Goal: Task Accomplishment & Management: Manage account settings

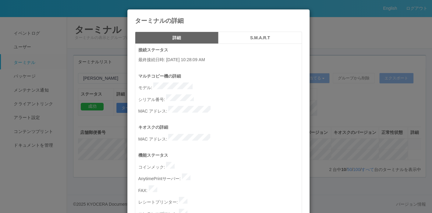
click at [256, 41] on button "S.M.A.R.T" at bounding box center [261, 38] width 84 height 12
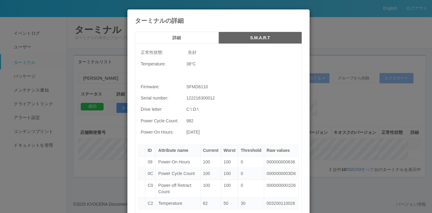
click at [196, 38] on h5 "詳細" at bounding box center [176, 38] width 79 height 5
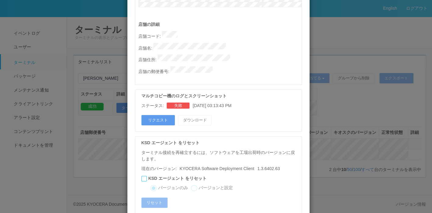
scroll to position [331, 0]
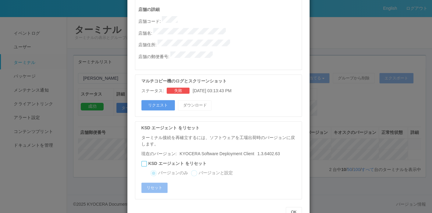
click at [233, 88] on div "ステータス: 失敗 [DATE] 03:13:43 PM" at bounding box center [219, 91] width 157 height 6
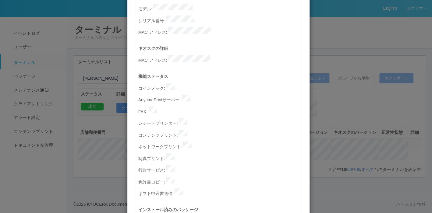
scroll to position [0, 0]
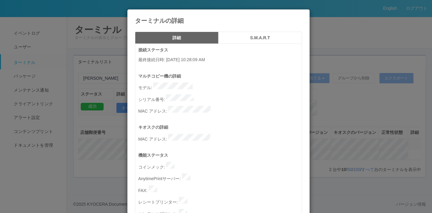
click at [293, 17] on h4 "ターミナルの詳細" at bounding box center [218, 20] width 167 height 7
click at [302, 14] on icon at bounding box center [302, 14] width 0 height 0
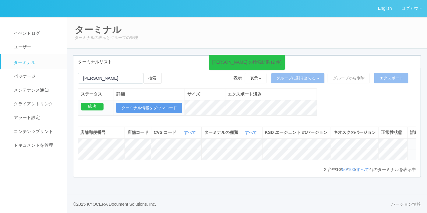
click at [411, 152] on icon at bounding box center [411, 152] width 0 height 0
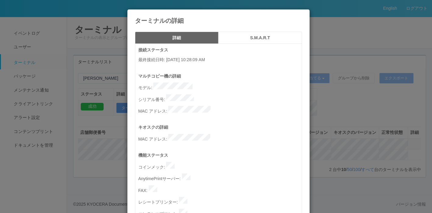
click at [302, 14] on icon at bounding box center [302, 14] width 0 height 0
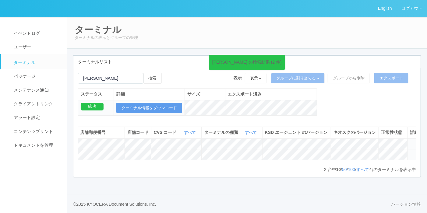
click at [411, 152] on icon at bounding box center [411, 152] width 0 height 0
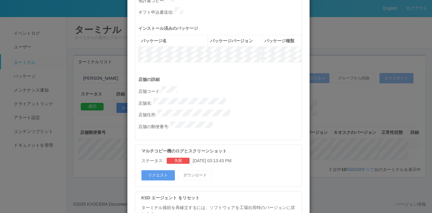
scroll to position [331, 0]
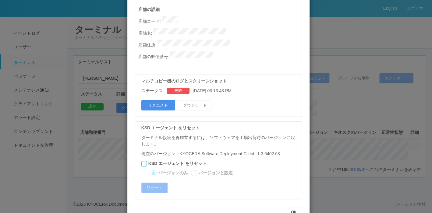
click at [151, 100] on button "リクエスト" at bounding box center [158, 105] width 34 height 10
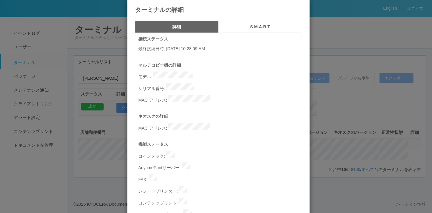
scroll to position [0, 0]
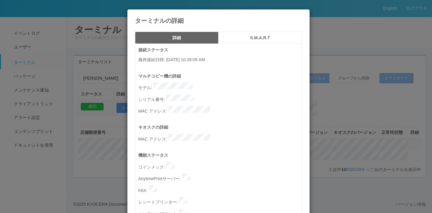
click at [302, 14] on icon at bounding box center [302, 14] width 0 height 0
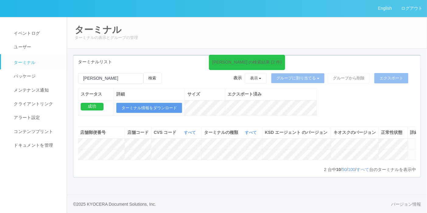
click at [411, 152] on icon at bounding box center [411, 152] width 0 height 0
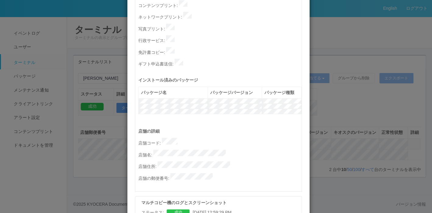
scroll to position [239, 0]
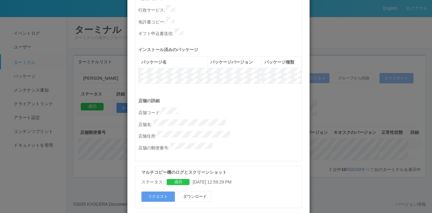
drag, startPoint x: 262, startPoint y: 147, endPoint x: 268, endPoint y: 154, distance: 9.1
click at [268, 154] on div "接続ステータス 最終接続日時 : [DATE] 10:28:09 AM マルチコピー機の詳細 モデル : シリアル番号 : MAC アドレス : キオスクの詳…" at bounding box center [218, 58] width 167 height 507
click at [201, 192] on button "ダウンロード" at bounding box center [195, 197] width 34 height 10
click at [130, 148] on div "詳細 S.M.A.R.T 接続ステータス 最終接続日時 : [DATE] 10:28:09 AM マルチコピー機の詳細 モデル : シリアル番号 : MAC …" at bounding box center [218, 49] width 176 height 515
click at [130, 133] on div "詳細 S.M.A.R.T 接続ステータス 最終接続日時 : [DATE] 10:28:09 AM マルチコピー機の詳細 モデル : シリアル番号 : MAC …" at bounding box center [218, 49] width 176 height 515
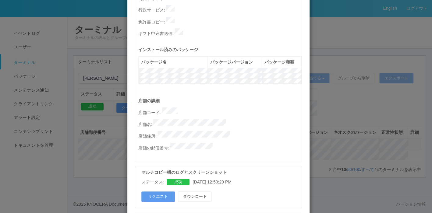
scroll to position [270, 0]
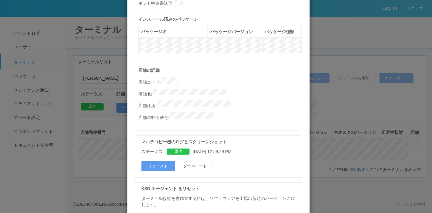
click at [131, 123] on div "詳細 S.M.A.R.T 接続ステータス 最終接続日時 : [DATE] 10:28:09 AM マルチコピー機の詳細 モデル : シリアル番号 : MAC …" at bounding box center [218, 19] width 176 height 515
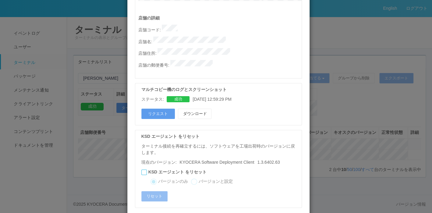
scroll to position [331, 0]
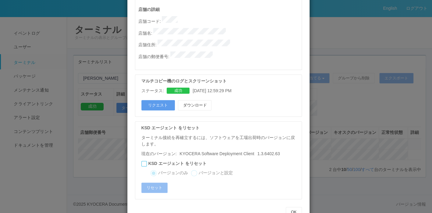
click at [141, 161] on div at bounding box center [143, 163] width 5 height 5
click at [142, 162] on icon at bounding box center [142, 162] width 0 height 0
click at [242, 207] on div "OK" at bounding box center [218, 212] width 167 height 10
click at [217, 207] on div "OK" at bounding box center [218, 212] width 167 height 10
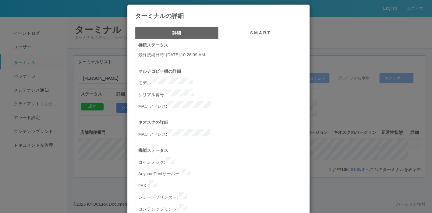
scroll to position [0, 0]
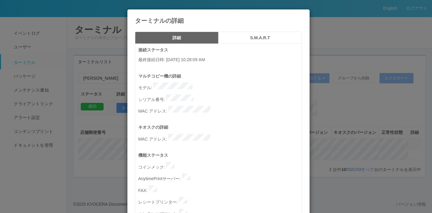
click at [245, 38] on h5 "S.M.A.R.T" at bounding box center [260, 38] width 79 height 5
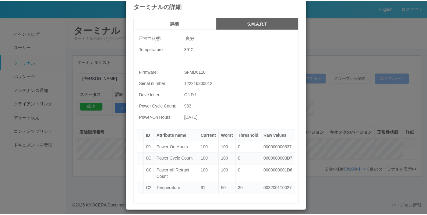
scroll to position [45, 0]
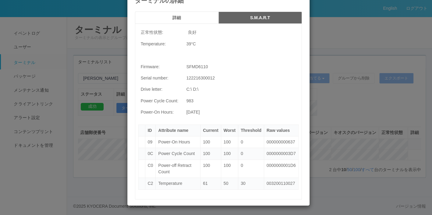
click at [320, 11] on div "ターミナルの詳細 詳細 S.M.A.R.T 正常性状態: 良好 Temperature: 39 °C Firmware: SFMD6110 Serial nu…" at bounding box center [216, 107] width 432 height 215
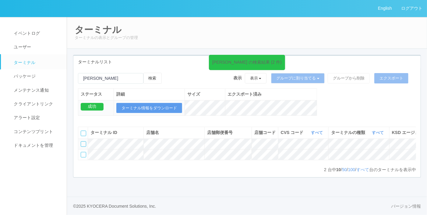
scroll to position [0, 132]
click at [39, 72] on link "パッケージ" at bounding box center [36, 76] width 71 height 14
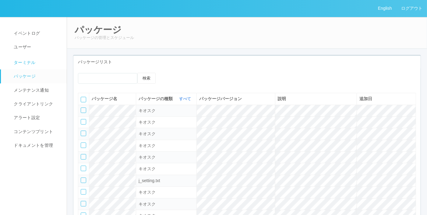
click at [38, 57] on link "ターミナル" at bounding box center [36, 61] width 71 height 15
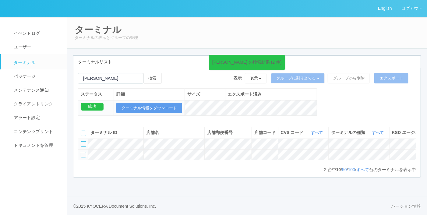
click at [84, 158] on div at bounding box center [83, 154] width 5 height 5
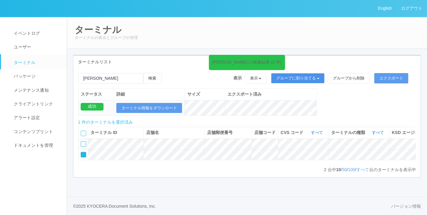
click at [323, 74] on button "グループに割り当てる" at bounding box center [298, 78] width 54 height 10
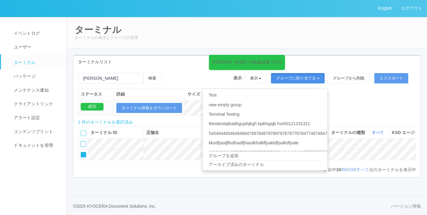
click at [323, 74] on button "グループに割り当てる" at bounding box center [298, 78] width 54 height 10
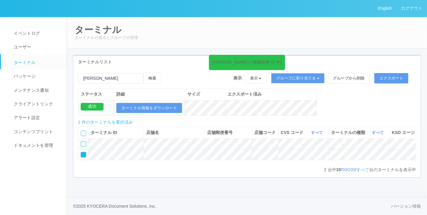
click at [168, 73] on icon at bounding box center [168, 73] width 0 height 0
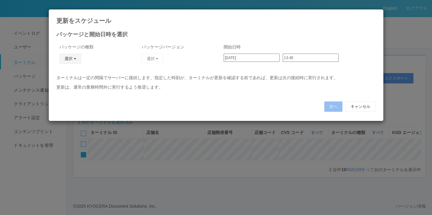
click at [77, 56] on button "選択" at bounding box center [70, 59] width 22 height 10
click at [73, 82] on link "キオスク" at bounding box center [61, 84] width 48 height 9
click at [151, 62] on button "選択" at bounding box center [153, 59] width 22 height 10
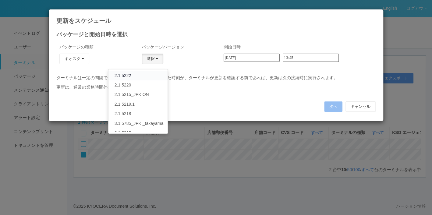
click at [147, 73] on link "2.1.5222" at bounding box center [138, 75] width 59 height 9
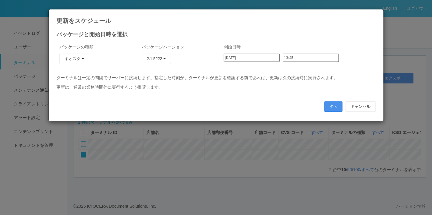
click at [328, 104] on button "次へ" at bounding box center [333, 107] width 18 height 10
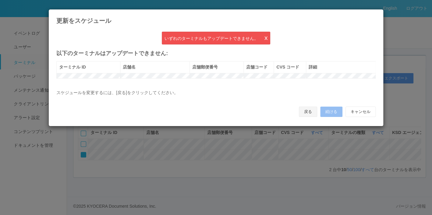
click at [307, 116] on button "戻る" at bounding box center [308, 112] width 18 height 10
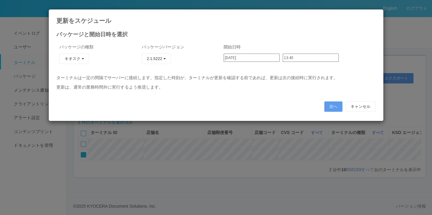
click at [376, 14] on icon at bounding box center [376, 14] width 0 height 0
type input "10:46"
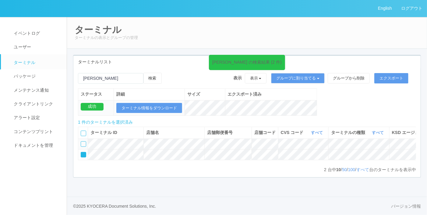
click at [168, 73] on icon at bounding box center [168, 73] width 0 height 0
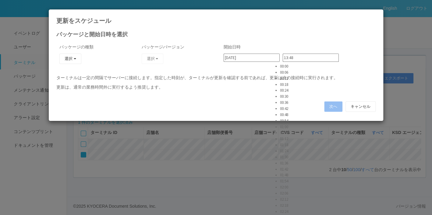
scroll to position [1189, 0]
click at [305, 59] on input "13:48" at bounding box center [311, 58] width 56 height 8
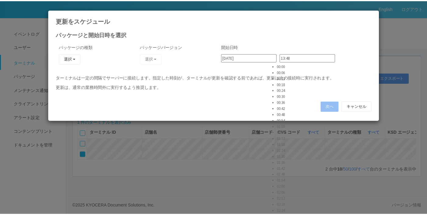
scroll to position [1250, 0]
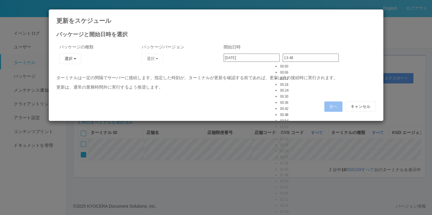
type input "14:00"
click at [327, 92] on div "パッケージと開始日時を選択 パッケージの種類 選択 KSD エージェント キオスク j_setting.txt パッケージバージョン 選択 開始日時 [DAT…" at bounding box center [215, 71] width 319 height 79
click at [76, 57] on button "選択" at bounding box center [70, 59] width 22 height 10
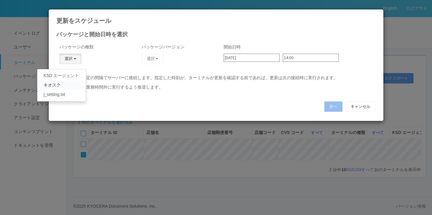
click at [68, 85] on link "キオスク" at bounding box center [61, 84] width 48 height 9
click at [151, 54] on button "選択" at bounding box center [153, 59] width 22 height 10
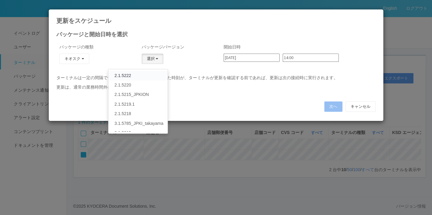
click at [144, 73] on link "2.1.5222" at bounding box center [138, 75] width 59 height 9
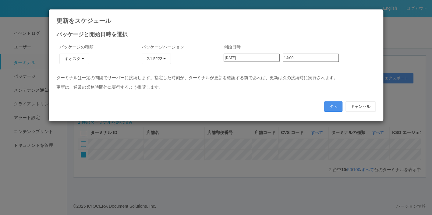
click at [338, 108] on button "次へ" at bounding box center [333, 107] width 18 height 10
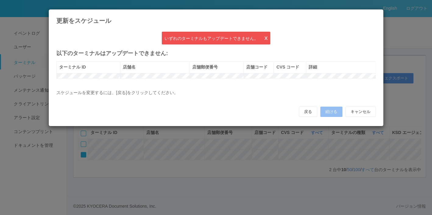
click at [341, 78] on tr at bounding box center [216, 75] width 319 height 5
click at [306, 116] on button "戻る" at bounding box center [308, 112] width 18 height 10
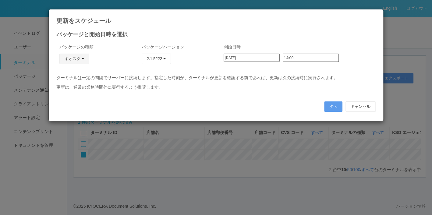
click at [84, 56] on button "キオスク" at bounding box center [74, 59] width 30 height 10
click at [84, 57] on button "キオスク" at bounding box center [74, 59] width 30 height 10
click at [87, 59] on button "キオスク" at bounding box center [74, 59] width 30 height 10
click at [84, 90] on link "j_setting.txt" at bounding box center [69, 94] width 48 height 9
drag, startPoint x: 164, startPoint y: 59, endPoint x: 159, endPoint y: 61, distance: 4.7
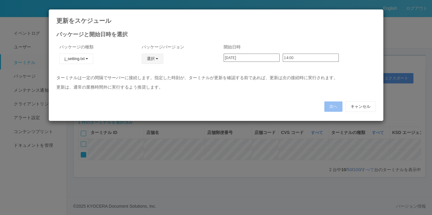
click at [163, 59] on div "選択 PhoneJPKI ON restart seicomart invoice test 20250331 hiranoku nishiku miyako…" at bounding box center [155, 61] width 27 height 15
click at [159, 61] on button "選択" at bounding box center [153, 59] width 22 height 10
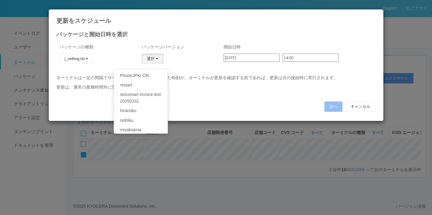
click at [159, 61] on button "選択" at bounding box center [153, 59] width 22 height 10
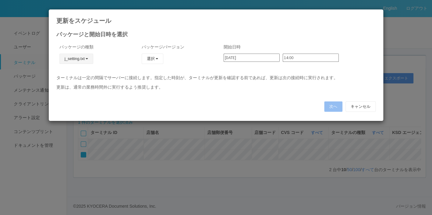
click at [93, 58] on button "j_setting.txt" at bounding box center [76, 59] width 34 height 10
click at [85, 76] on link "KSD エージェント" at bounding box center [73, 75] width 48 height 9
click at [148, 59] on button "選択" at bounding box center [153, 59] width 22 height 10
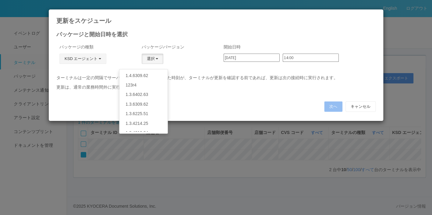
click at [100, 63] on button "KSD エージェント" at bounding box center [82, 59] width 47 height 10
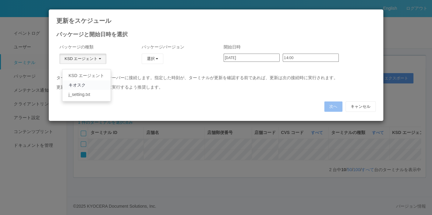
click at [97, 85] on link "キオスク" at bounding box center [86, 84] width 48 height 9
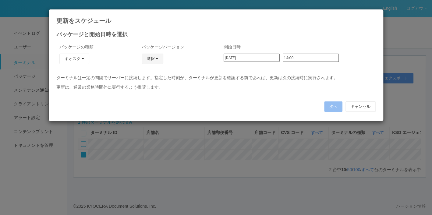
click at [148, 61] on button "選択" at bounding box center [153, 59] width 22 height 10
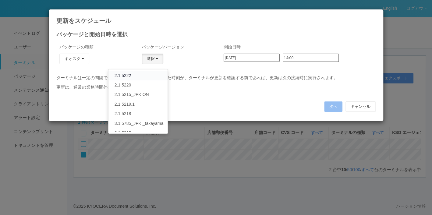
click at [147, 76] on link "2.1.5222" at bounding box center [138, 75] width 59 height 9
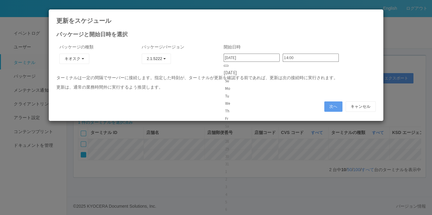
click at [267, 61] on input "[DATE]" at bounding box center [252, 58] width 56 height 8
click at [299, 72] on div "パッケージの種類 キオスク KSD エージェント キオスク j_setting.txt パッケージバージョン 2.1.5222 2.1.5222 2.1.52…" at bounding box center [216, 58] width 329 height 34
click at [376, 14] on icon at bounding box center [376, 14] width 0 height 0
type input "10:46"
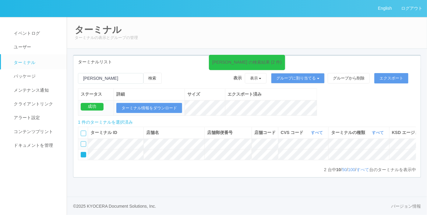
click at [74, 89] on div "ステータス 詳細 サイズ エクスポート済み 成功 ターミナル情報をダウンロード" at bounding box center [195, 105] width 244 height 34
click at [27, 80] on link "パッケージ" at bounding box center [36, 76] width 71 height 14
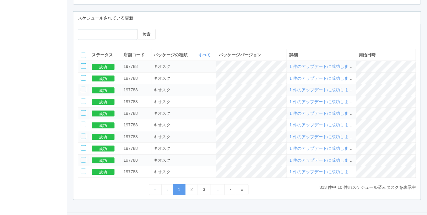
scroll to position [226, 0]
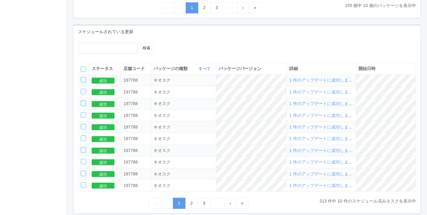
click at [220, 39] on div "検索 ステータス 店舗コード パッケージの種類 すべて 表示 すべて キオスク KSD エージェント j_setting.txt パッケージバージョン 詳細 …" at bounding box center [246, 126] width 347 height 176
click at [83, 79] on div at bounding box center [83, 79] width 5 height 5
click at [83, 81] on div at bounding box center [83, 79] width 5 height 5
click at [81, 78] on icon at bounding box center [81, 78] width 0 height 0
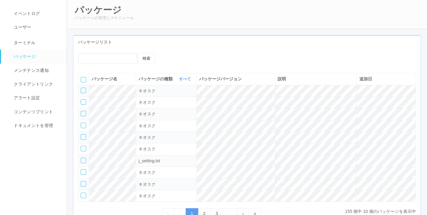
scroll to position [30, 0]
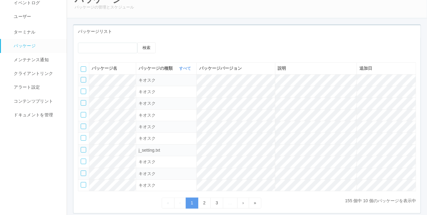
click at [82, 77] on div at bounding box center [83, 79] width 5 height 5
click at [81, 78] on icon at bounding box center [81, 78] width 0 height 0
click at [169, 42] on icon at bounding box center [169, 42] width 0 height 0
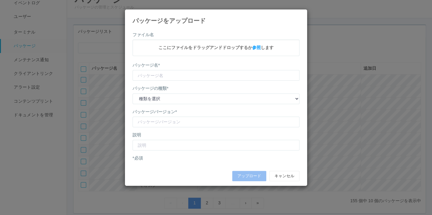
click at [294, 19] on h4 "パッケージをアップロード" at bounding box center [216, 20] width 167 height 7
click at [300, 14] on icon at bounding box center [300, 14] width 0 height 0
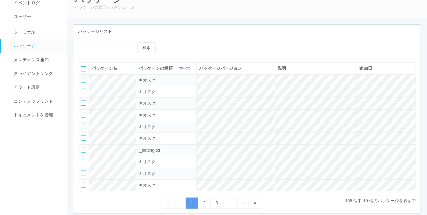
click at [169, 42] on icon at bounding box center [169, 42] width 0 height 0
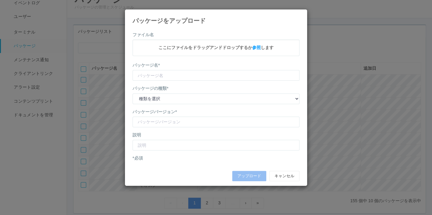
click at [300, 14] on icon at bounding box center [300, 14] width 0 height 0
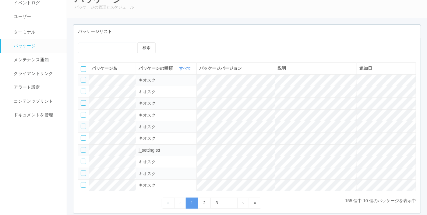
click at [151, 33] on div "パッケージリスト" at bounding box center [246, 31] width 347 height 12
click at [82, 159] on div at bounding box center [83, 161] width 5 height 5
click at [174, 42] on icon at bounding box center [174, 42] width 0 height 0
select select "Kiosk"
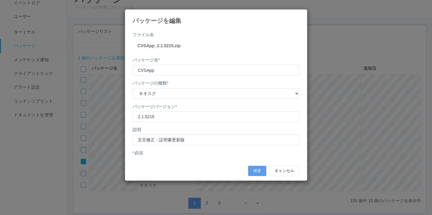
click at [300, 14] on icon at bounding box center [300, 14] width 0 height 0
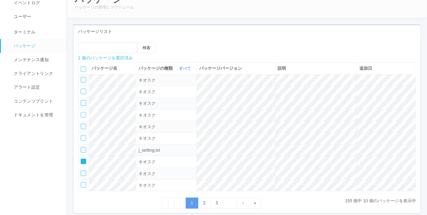
click at [81, 151] on div at bounding box center [83, 149] width 5 height 5
click at [81, 159] on icon at bounding box center [81, 159] width 0 height 0
click at [166, 29] on div "パッケージリスト" at bounding box center [246, 31] width 347 height 12
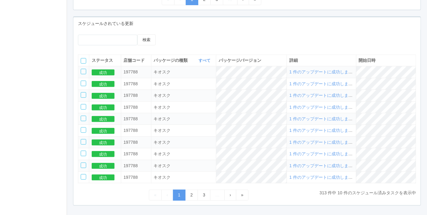
scroll to position [244, 0]
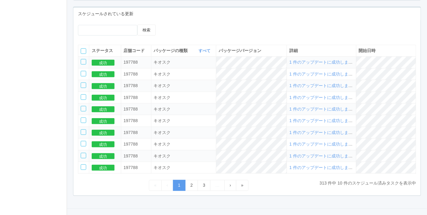
click at [55, 45] on nav "イベントログ ユーザー ターミナル パッケージ メンテナンス通知 クライアントリンク アラート設定 コンテンツプリント ドキュメントを管理" at bounding box center [36, 0] width 72 height 454
click at [48, 63] on nav "イベントログ ユーザー ターミナル パッケージ メンテナンス通知 クライアントリンク アラート設定 コンテンツプリント ドキュメントを管理" at bounding box center [36, 0] width 72 height 454
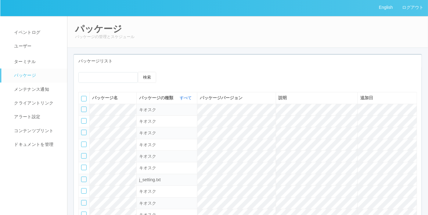
scroll to position [0, 0]
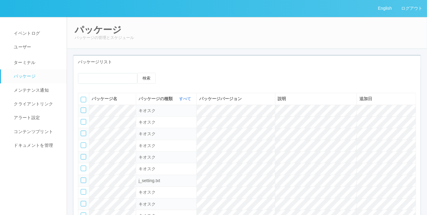
click at [169, 73] on icon at bounding box center [169, 73] width 0 height 0
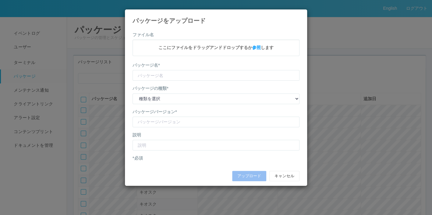
click at [164, 20] on h4 "パッケージをアップロード" at bounding box center [216, 20] width 167 height 7
click at [174, 104] on select "種類を選択 キオスク KSD エージェント j_setting.txt" at bounding box center [216, 99] width 167 height 11
click at [205, 95] on select "種類を選択 キオスク KSD エージェント j_setting.txt" at bounding box center [216, 99] width 167 height 11
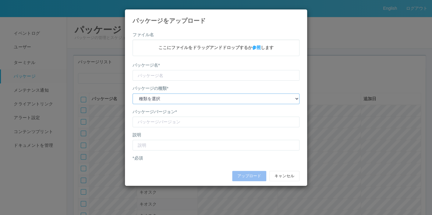
click at [205, 95] on select "種類を選択 キオスク KSD エージェント j_setting.txt" at bounding box center [216, 99] width 167 height 11
click at [246, 119] on input "version" at bounding box center [216, 122] width 167 height 11
click at [110, 63] on div "パッケージをアップロード ファイル名 ここにファイルをドラッグアンドドロップするか 参照 します パッケージ名* パッケージの種類* 種類を選択 キオスク K…" at bounding box center [216, 107] width 432 height 215
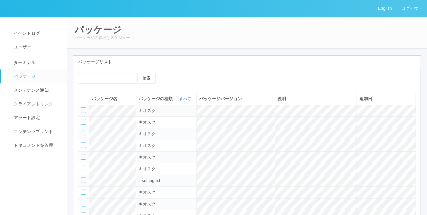
click at [189, 35] on p "パッケージの管理とスケジュール" at bounding box center [247, 38] width 345 height 6
click at [41, 92] on span "メンテナンス通知" at bounding box center [30, 90] width 37 height 5
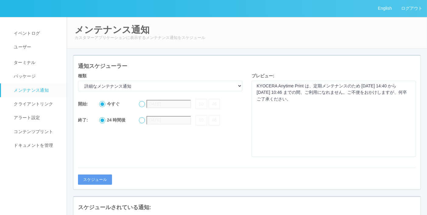
click at [182, 67] on h4 "通知スケジューラー" at bounding box center [247, 66] width 338 height 6
click at [228, 87] on select "詳細なメンテナンス通知 現在メンテナンス中 拡張メンテナンス" at bounding box center [160, 86] width 165 height 11
click at [234, 89] on select "詳細なメンテナンス通知 現在メンテナンス中 拡張メンテナンス" at bounding box center [160, 86] width 165 height 11
click at [159, 89] on select "詳細なメンテナンス通知 現在メンテナンス中 拡張メンテナンス" at bounding box center [160, 86] width 165 height 11
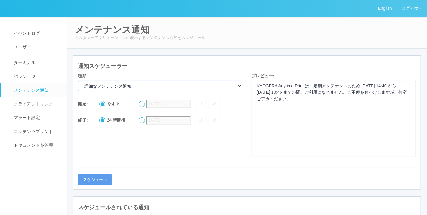
click at [159, 89] on select "詳細なメンテナンス通知 現在メンテナンス中 拡張メンテナンス" at bounding box center [160, 86] width 165 height 11
click at [144, 81] on select "詳細なメンテナンス通知 現在メンテナンス中 拡張メンテナンス" at bounding box center [160, 86] width 165 height 11
click at [78, 81] on select "詳細なメンテナンス通知 現在メンテナンス中 拡張メンテナンス" at bounding box center [160, 86] width 165 height 11
click at [146, 67] on h4 "通知スケジューラー" at bounding box center [247, 66] width 338 height 6
drag, startPoint x: 312, startPoint y: 100, endPoint x: 256, endPoint y: 87, distance: 56.9
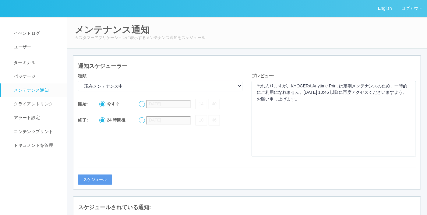
click at [256, 87] on div "恐れ入りますが、KYOCERA Anytime Print は定期メンテナンスのため、一時的にご利用になれません。[DATE] 10:46 以降に再度アクセス…" at bounding box center [334, 119] width 165 height 76
copy p "恐れ入りますが、KYOCERA Anytime Print は定期メンテナンスのため、一時的にご利用になれません。[DATE] 10:46 以降に再度アクセス…"
click at [159, 89] on select "詳細なメンテナンス通知 現在メンテナンス中 拡張メンテナンス" at bounding box center [160, 86] width 165 height 11
select select "Extended maintenance"
click at [78, 81] on select "詳細なメンテナンス通知 現在メンテナンス中 拡張メンテナンス" at bounding box center [160, 86] width 165 height 11
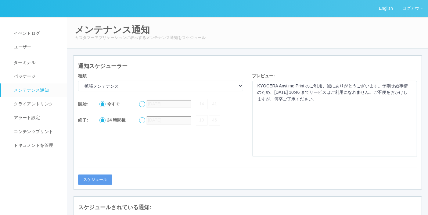
drag, startPoint x: 334, startPoint y: 105, endPoint x: 257, endPoint y: 84, distance: 80.2
click at [257, 84] on div "KYOCERA Anytime Print のご利用、誠にありがとうございます。予期せぬ事情のため、[DATE] 10:46 までサービスはご利用になれません…" at bounding box center [334, 119] width 165 height 76
copy p "KYOCERA Anytime Print のご利用、誠にありがとうございます。予期せぬ事情のため、[DATE] 10:46 までサービスはご利用になれません…"
click at [149, 101] on div "[DATE] 14 41" at bounding box center [180, 104] width 83 height 10
click at [141, 107] on div at bounding box center [142, 104] width 6 height 6
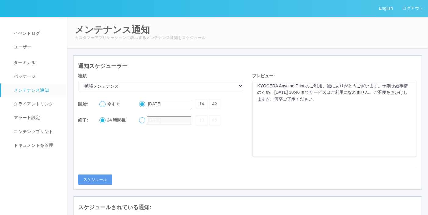
click at [103, 107] on div at bounding box center [102, 104] width 6 height 6
